Goal: Complete Application Form: Complete application form

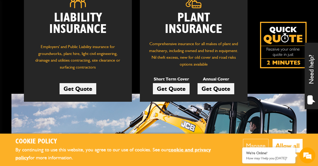
click at [195, 35] on h2 "Plant Insurance" at bounding box center [194, 23] width 92 height 23
click at [193, 59] on p "Comprehensive insurance for all makes of plant and machinery, including owned a…" at bounding box center [194, 53] width 92 height 27
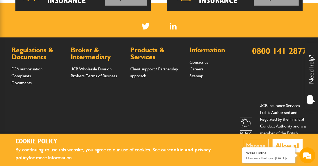
scroll to position [494, 0]
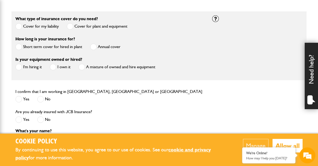
scroll to position [167, 0]
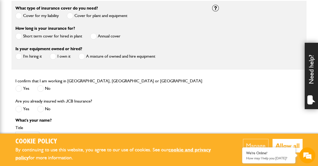
click at [18, 40] on span at bounding box center [18, 36] width 7 height 7
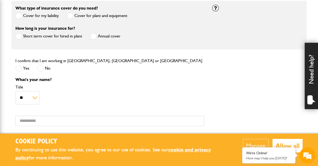
click at [19, 19] on span at bounding box center [18, 16] width 7 height 7
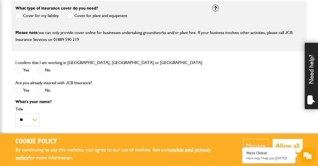
click at [73, 19] on span at bounding box center [70, 16] width 7 height 7
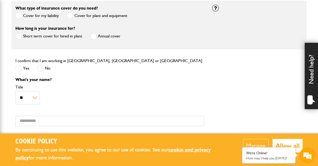
click at [97, 40] on span at bounding box center [93, 36] width 7 height 7
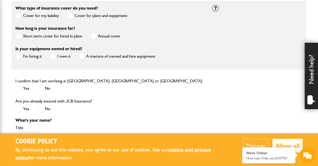
click at [56, 60] on span at bounding box center [53, 56] width 7 height 7
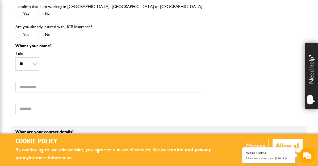
scroll to position [252, 0]
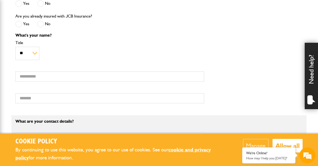
click at [19, 7] on span at bounding box center [18, 3] width 7 height 7
click at [44, 27] on span at bounding box center [40, 24] width 7 height 7
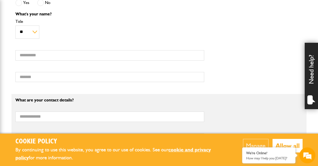
scroll to position [295, 0]
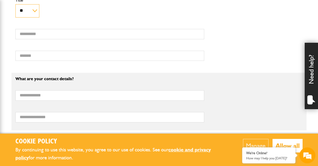
click at [32, 18] on select "** *** **** ** ** **" at bounding box center [27, 10] width 24 height 13
click at [15, 18] on select "** *** **** ** ** **" at bounding box center [27, 10] width 24 height 13
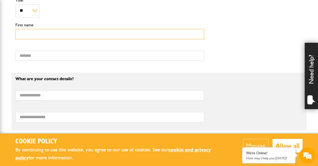
click at [32, 39] on input "First name" at bounding box center [109, 34] width 189 height 10
type input "********"
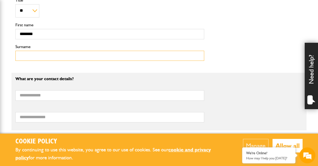
click at [42, 61] on input "Surname" at bounding box center [109, 56] width 189 height 10
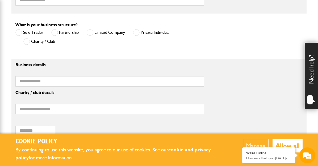
scroll to position [422, 0]
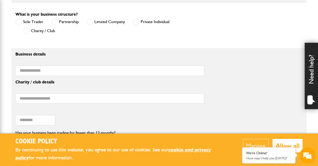
type input "*******"
type input "*"
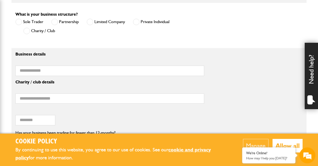
type input "**********"
type input "*"
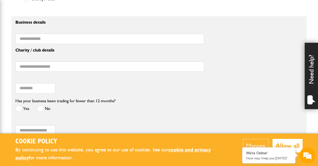
scroll to position [465, 0]
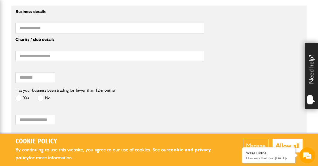
type input "**********"
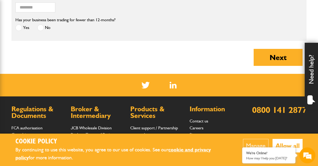
scroll to position [518, 0]
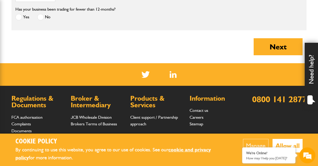
type input "**********"
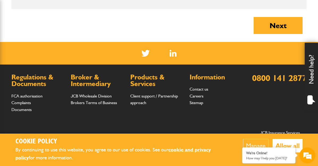
scroll to position [550, 0]
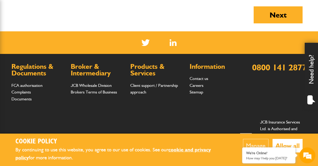
type input "********"
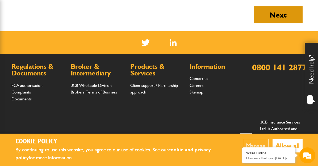
click at [287, 23] on button "Next" at bounding box center [278, 14] width 49 height 17
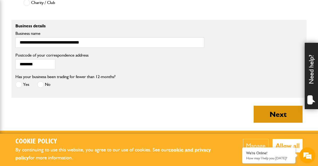
click at [287, 52] on div "**********" at bounding box center [158, 38] width 295 height 28
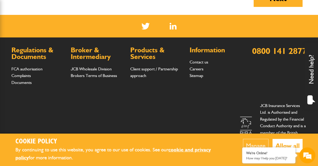
scroll to position [603, 0]
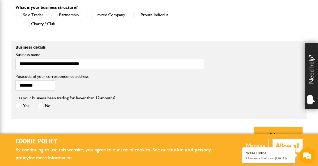
scroll to position [419, 0]
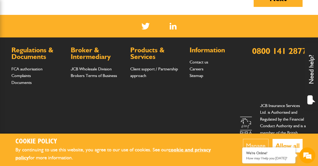
scroll to position [589, 0]
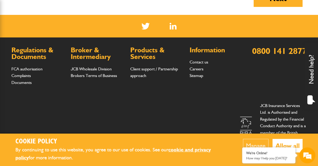
scroll to position [596, 0]
click at [281, 139] on button "Allow all" at bounding box center [288, 146] width 30 height 14
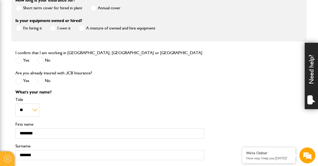
scroll to position [174, 0]
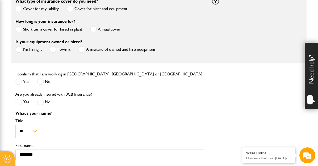
click at [78, 53] on span at bounding box center [81, 49] width 7 height 7
click at [56, 53] on span at bounding box center [53, 49] width 7 height 7
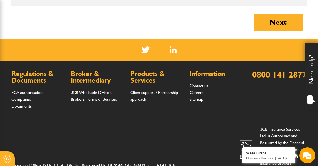
scroll to position [550, 0]
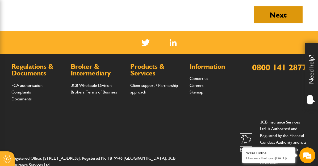
click at [276, 23] on button "Next" at bounding box center [278, 14] width 49 height 17
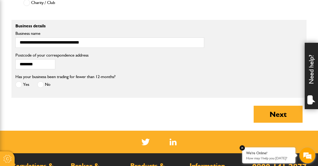
click at [280, 159] on p "How may I help you [DATE]?" at bounding box center [268, 158] width 45 height 4
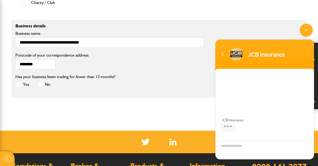
scroll to position [71, 0]
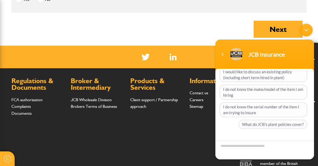
scroll to position [546, 0]
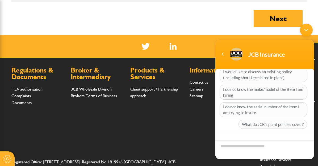
click at [224, 53] on div "Navigation go back" at bounding box center [223, 54] width 8 height 8
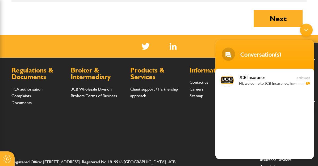
click at [309, 32] on div "Minimize live chat window" at bounding box center [306, 29] width 13 height 13
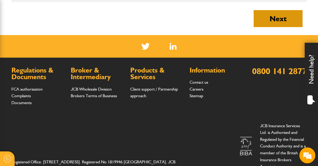
click at [286, 27] on button "Next" at bounding box center [278, 18] width 49 height 17
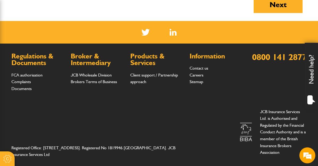
scroll to position [574, 0]
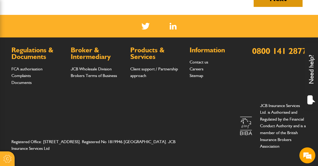
type input "**********"
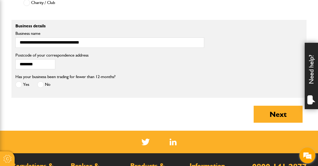
click at [308, 154] on em at bounding box center [307, 155] width 14 height 14
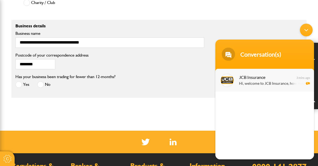
click at [261, 76] on span "JCB Insurance" at bounding box center [264, 76] width 50 height 7
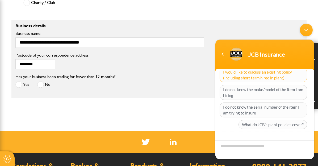
click at [262, 80] on span "I would like to discuss an existing policy (including short term hired in plant)" at bounding box center [264, 74] width 88 height 15
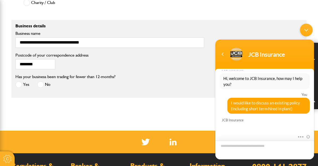
scroll to position [57, 0]
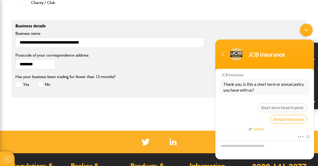
click at [284, 118] on span "Annual Insurance" at bounding box center [288, 119] width 37 height 9
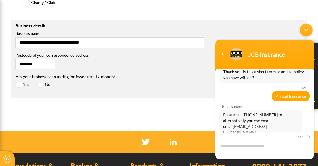
scroll to position [135, 0]
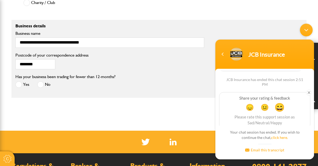
click at [277, 102] on span "😄" at bounding box center [280, 107] width 10 height 10
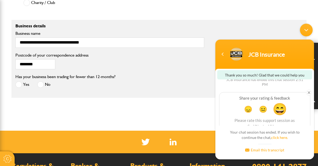
scroll to position [177, 0]
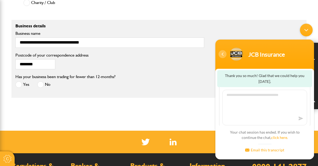
click at [224, 56] on div "Navigation go back" at bounding box center [223, 54] width 8 height 8
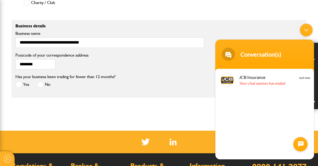
click at [308, 24] on div "Minimize live chat window" at bounding box center [306, 29] width 13 height 13
